Goal: Obtain resource: Download file/media

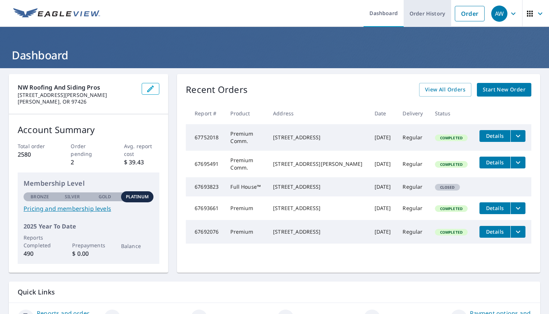
click at [418, 11] on link "Order History" at bounding box center [427, 13] width 47 height 27
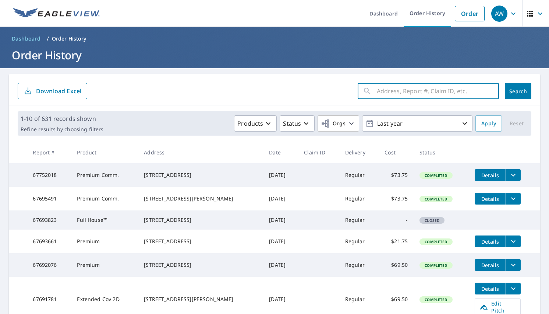
click at [383, 91] on input "text" at bounding box center [438, 91] width 122 height 21
type input "2327"
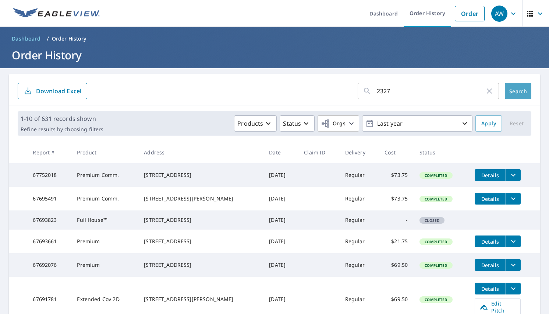
click at [514, 91] on span "Search" at bounding box center [518, 91] width 15 height 7
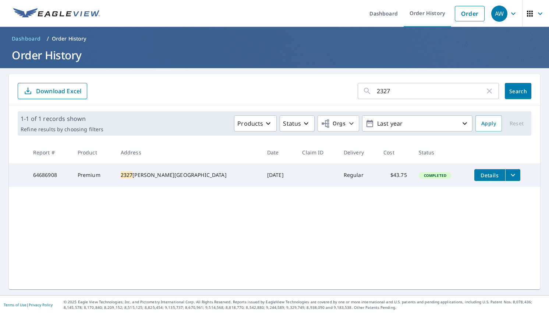
click at [509, 176] on icon "filesDropdownBtn-64686908" at bounding box center [513, 174] width 9 height 9
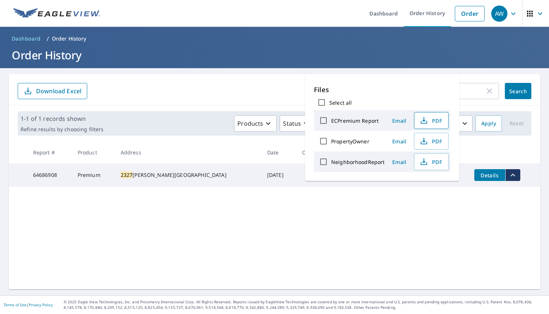
click at [439, 120] on span "PDF" at bounding box center [431, 120] width 24 height 9
